Goal: Check status: Check status

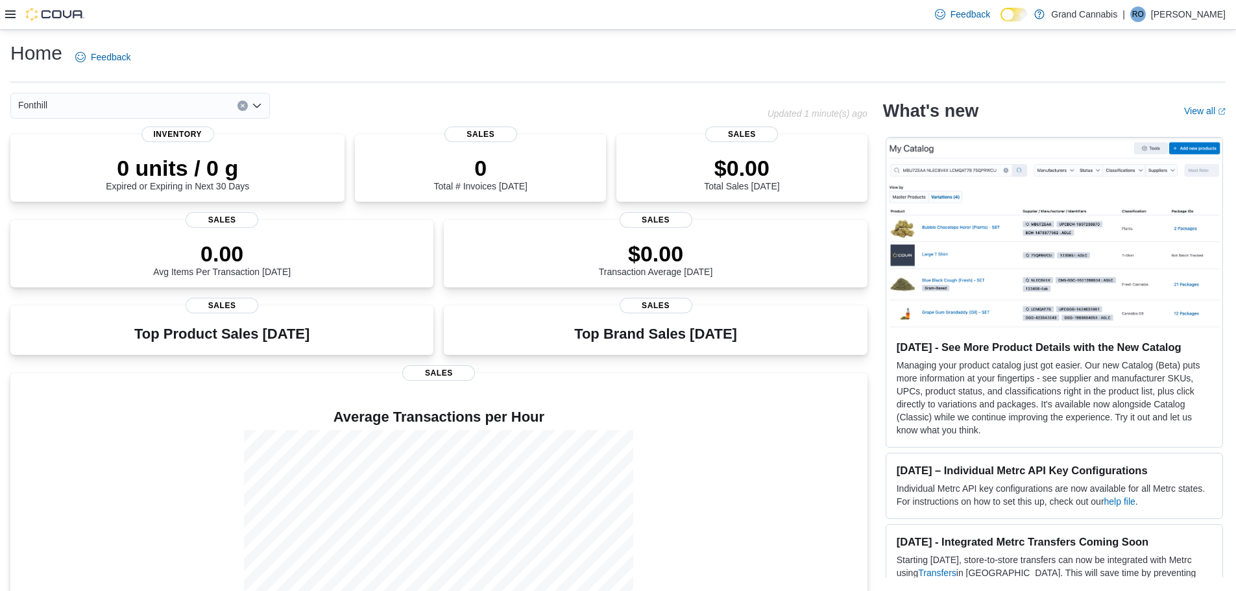
click at [2, 13] on div "Feedback Dark Mode Grand Cannabis | RO [PERSON_NAME]" at bounding box center [618, 15] width 1236 height 30
click at [12, 17] on icon at bounding box center [10, 14] width 10 height 10
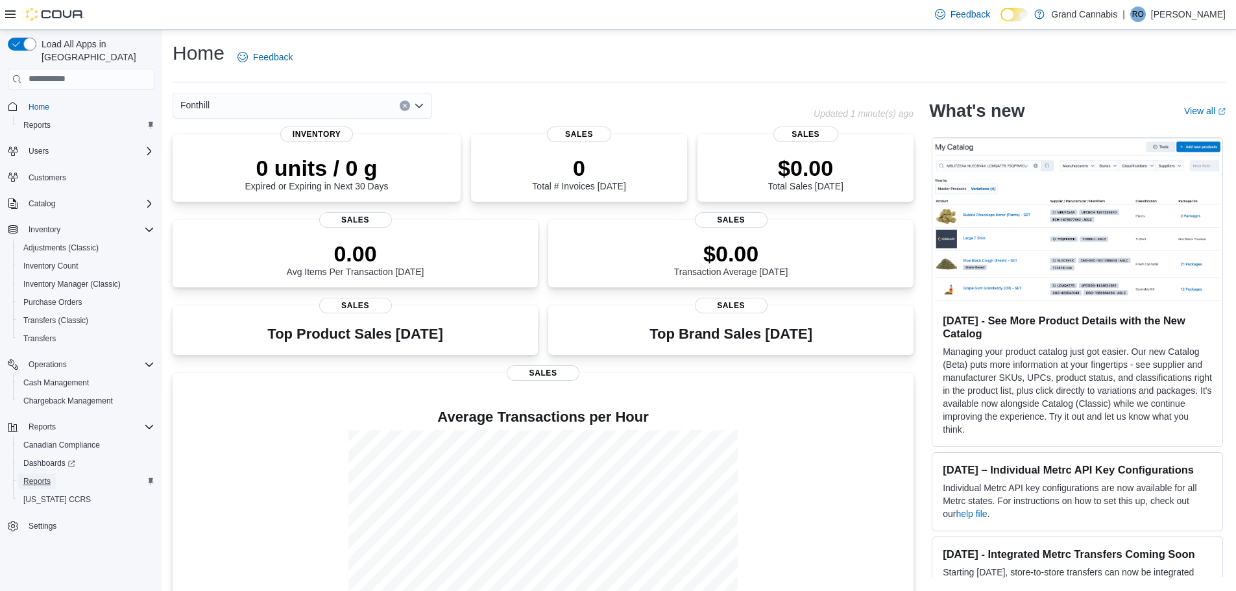
click at [51, 474] on link "Reports" at bounding box center [37, 482] width 38 height 16
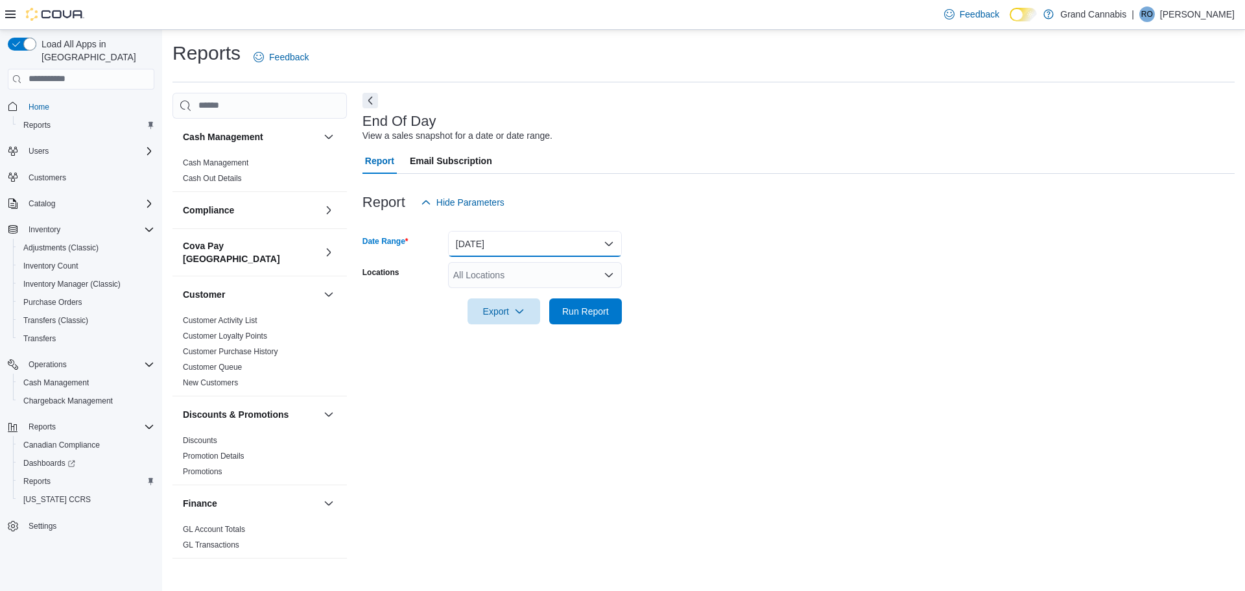
click at [503, 240] on button "Today" at bounding box center [535, 244] width 174 height 26
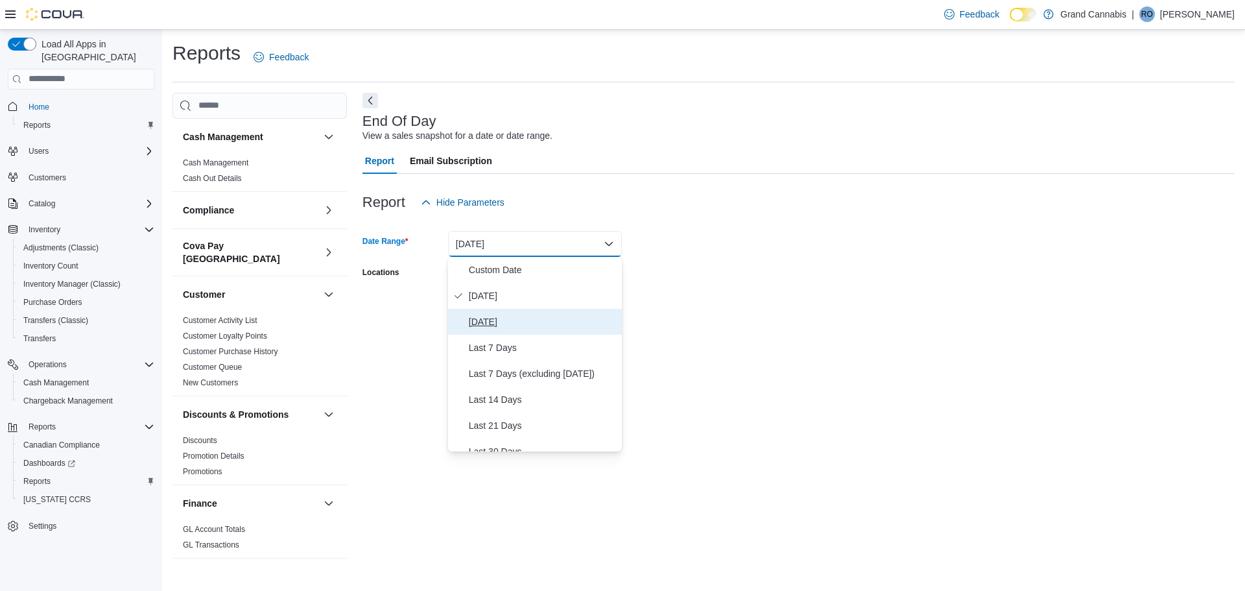
click at [510, 324] on span "Yesterday" at bounding box center [543, 322] width 148 height 16
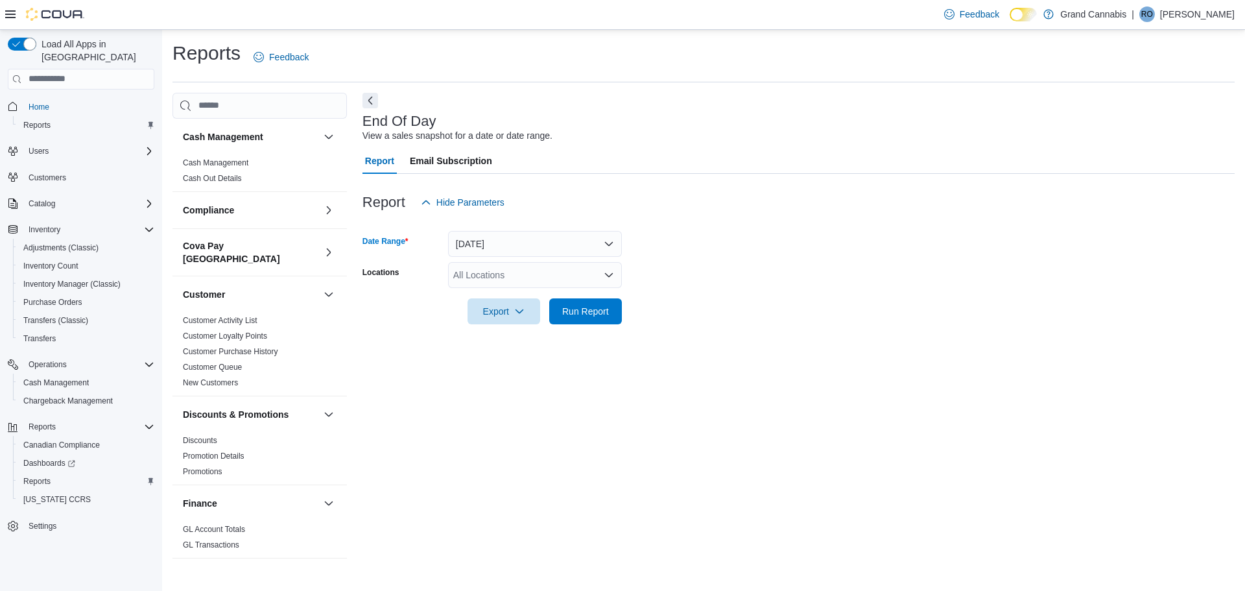
click at [530, 266] on div "All Locations" at bounding box center [535, 275] width 174 height 26
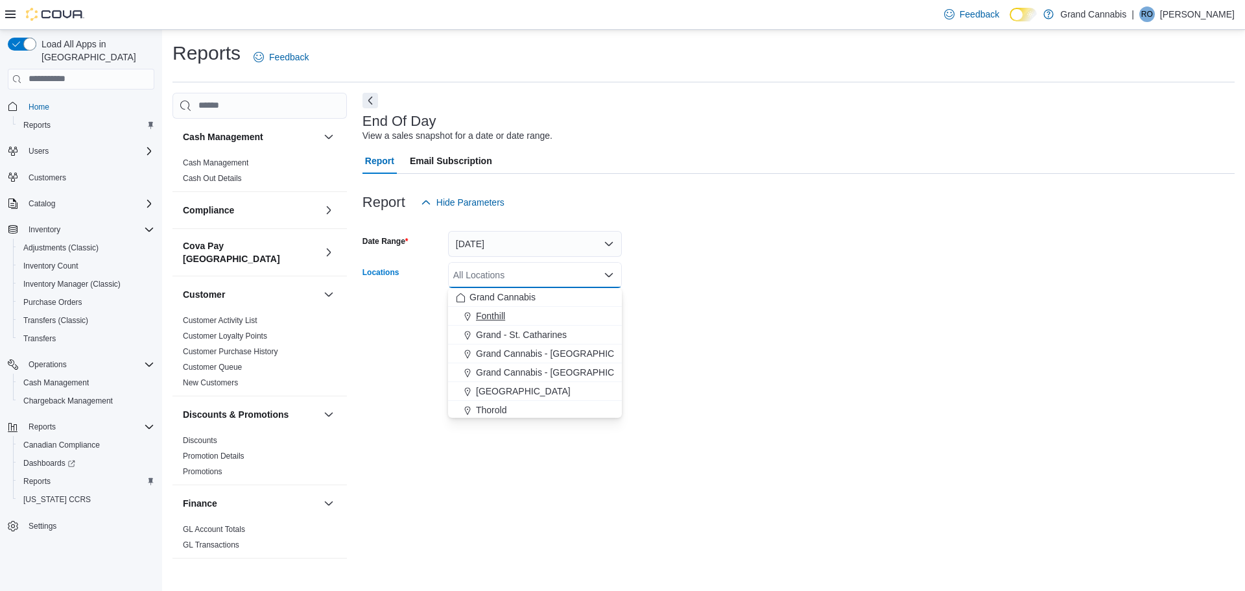
click at [528, 316] on div "Fonthill" at bounding box center [535, 315] width 158 height 13
click at [658, 285] on form "Date Range Yesterday Locations Fonthill Combo box. Selected. Fonthill. Press Ba…" at bounding box center [799, 269] width 872 height 109
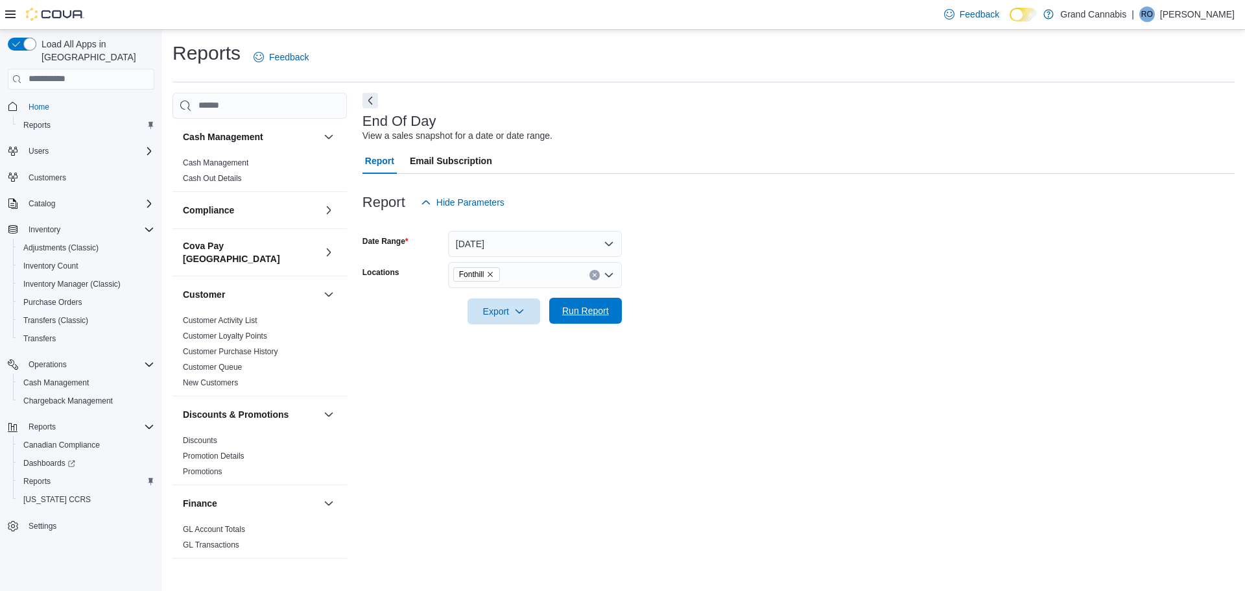
click at [590, 307] on span "Run Report" at bounding box center [585, 310] width 47 height 13
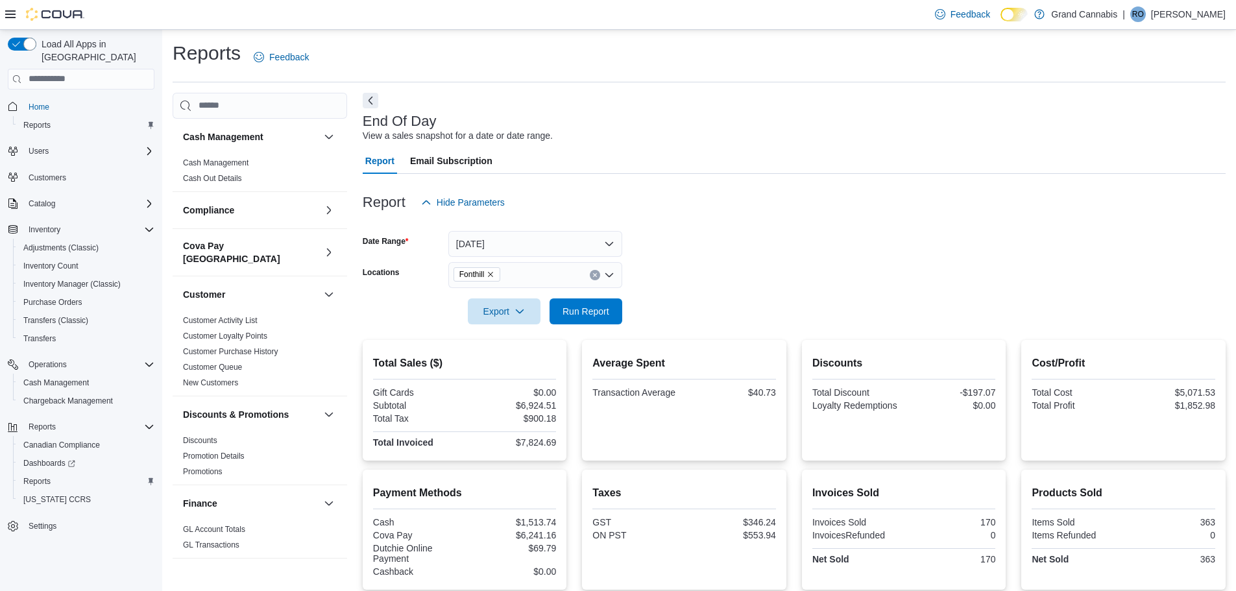
click at [942, 282] on form "Date Range Yesterday Locations Fonthill Export Run Report" at bounding box center [794, 269] width 863 height 109
click at [804, 226] on div at bounding box center [794, 223] width 863 height 16
click at [957, 278] on form "Date Range Yesterday Locations Fonthill Export Run Report" at bounding box center [794, 269] width 863 height 109
click at [976, 266] on form "Date Range Yesterday Locations Fonthill Export Run Report" at bounding box center [794, 269] width 863 height 109
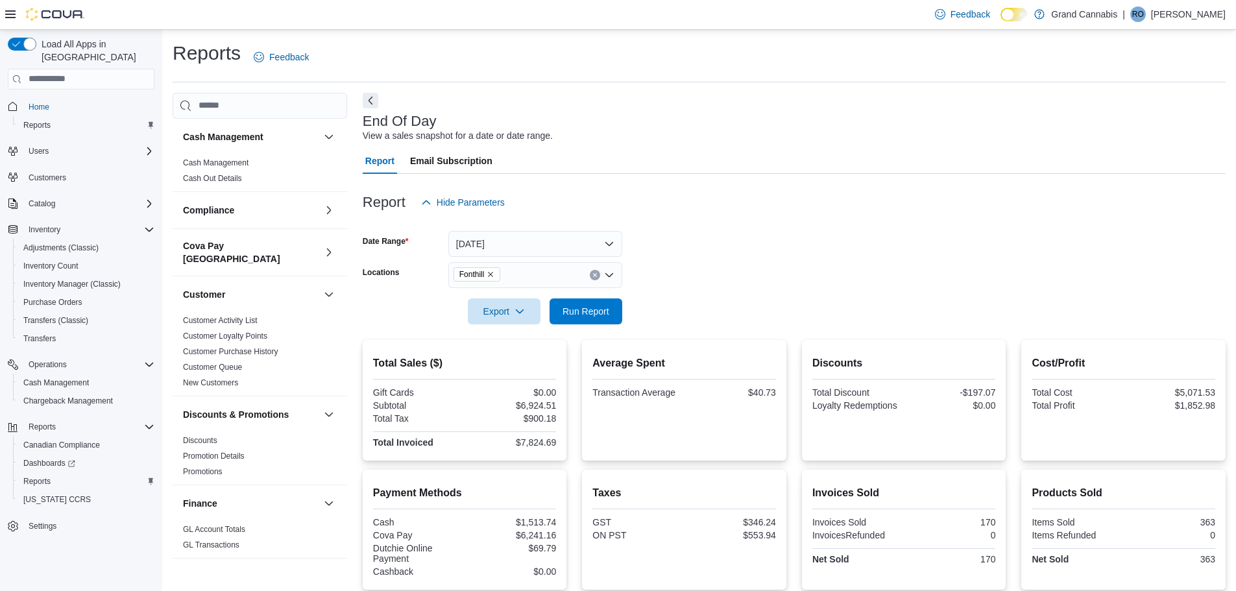
click at [929, 289] on div at bounding box center [794, 293] width 863 height 10
